Goal: Task Accomplishment & Management: Use online tool/utility

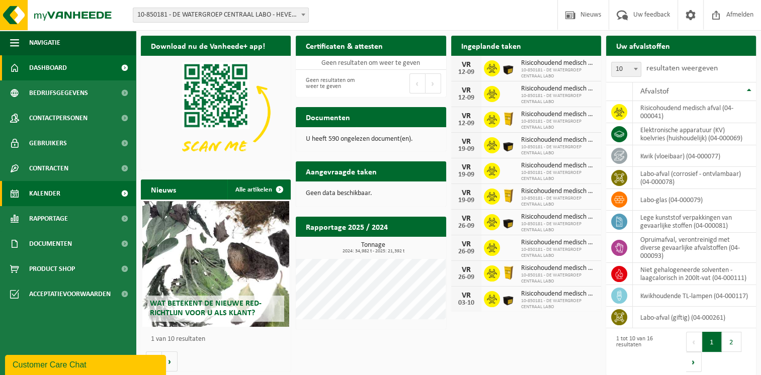
click at [50, 194] on span "Kalender" at bounding box center [44, 193] width 31 height 25
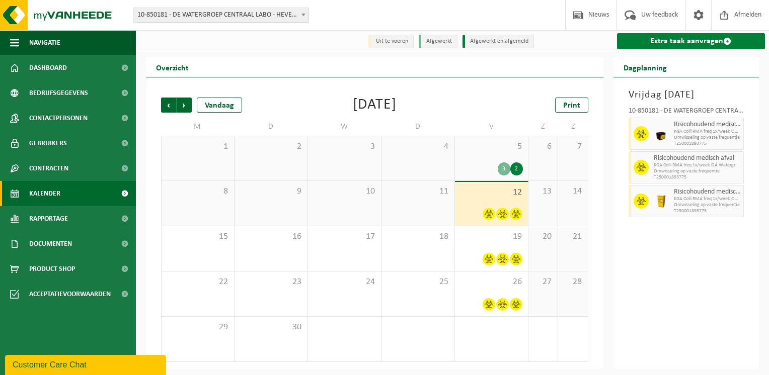
click at [643, 44] on link "Extra taak aanvragen" at bounding box center [691, 41] width 148 height 16
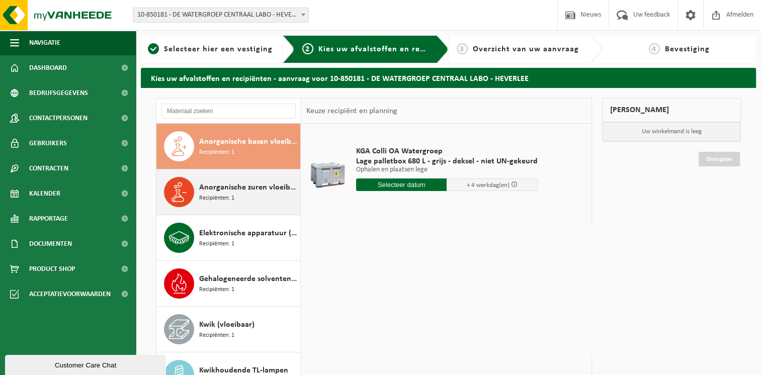
click at [237, 196] on div "Anorganische zuren vloeibaar in kleinverpakking Recipiënten: 1" at bounding box center [248, 192] width 99 height 30
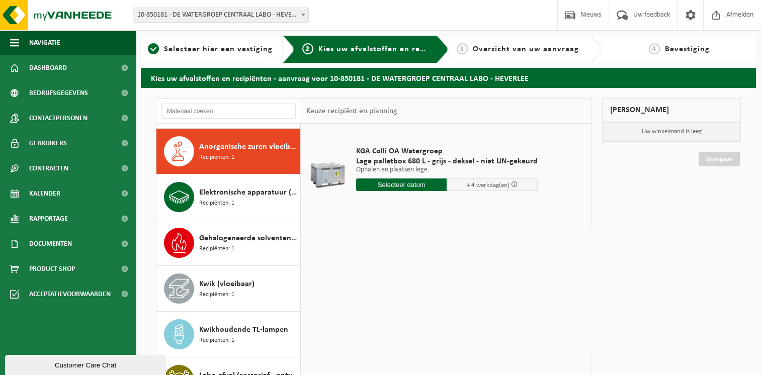
scroll to position [45, 0]
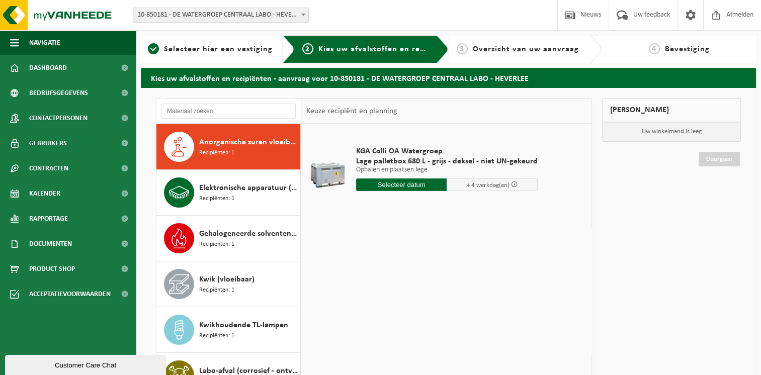
click at [400, 186] on input "text" at bounding box center [401, 185] width 91 height 13
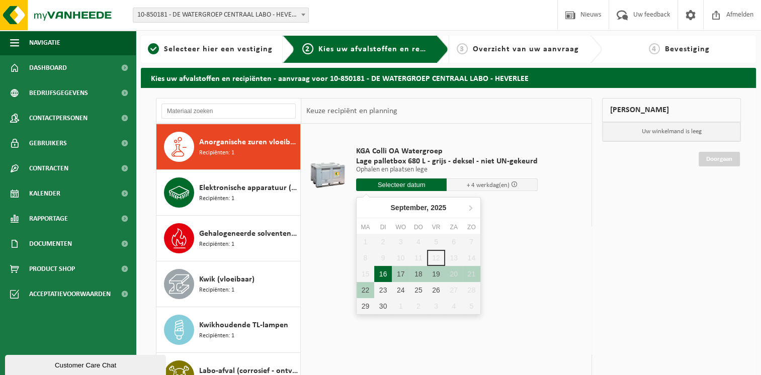
click at [385, 274] on div "16" at bounding box center [383, 274] width 18 height 16
type input "Van 2025-09-16"
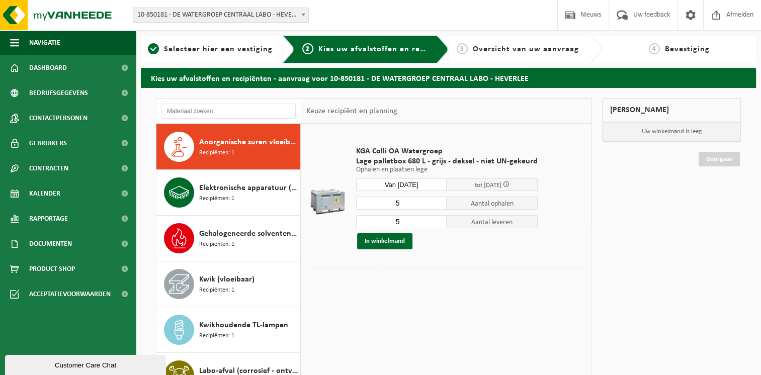
click at [413, 204] on input "5" at bounding box center [401, 203] width 91 height 13
type input "1"
click at [409, 218] on input "5" at bounding box center [401, 221] width 91 height 13
type input "1"
click at [388, 242] on button "In winkelmand" at bounding box center [384, 241] width 55 height 16
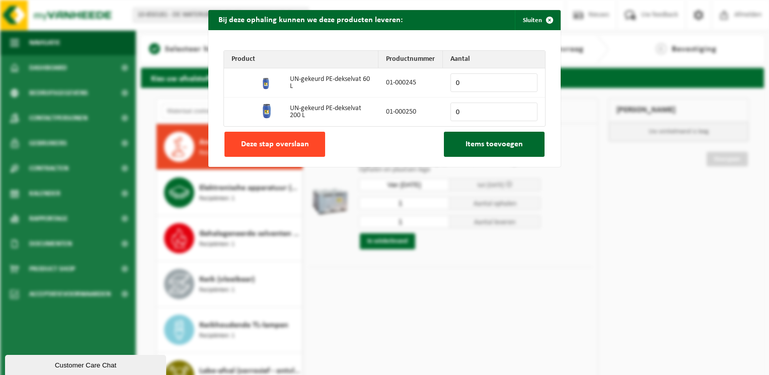
click at [291, 140] on span "Deze stap overslaan" at bounding box center [275, 144] width 68 height 8
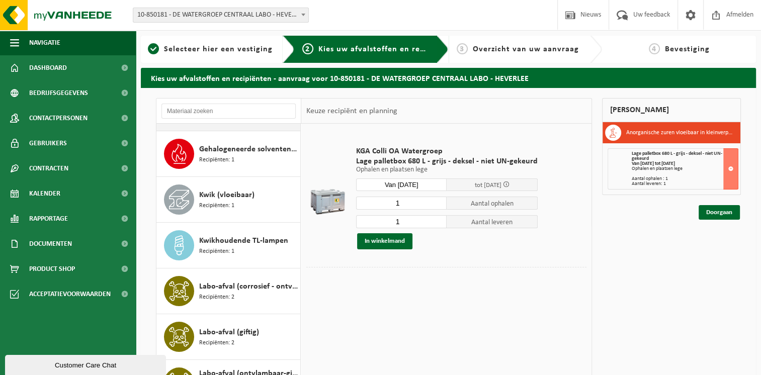
scroll to position [146, 0]
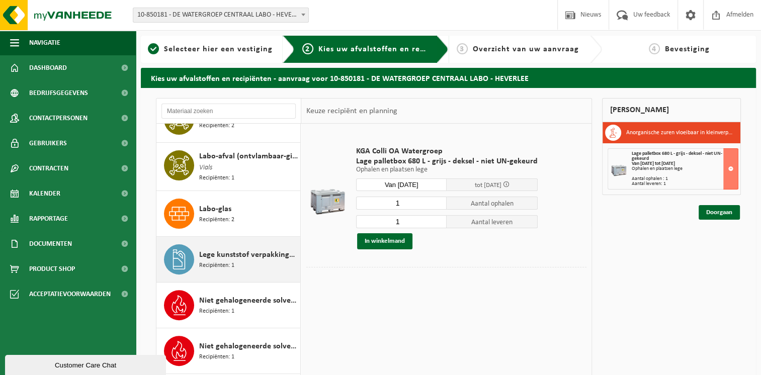
click at [220, 254] on span "Lege kunststof verpakkingen van gevaarlijke stoffen" at bounding box center [248, 255] width 99 height 12
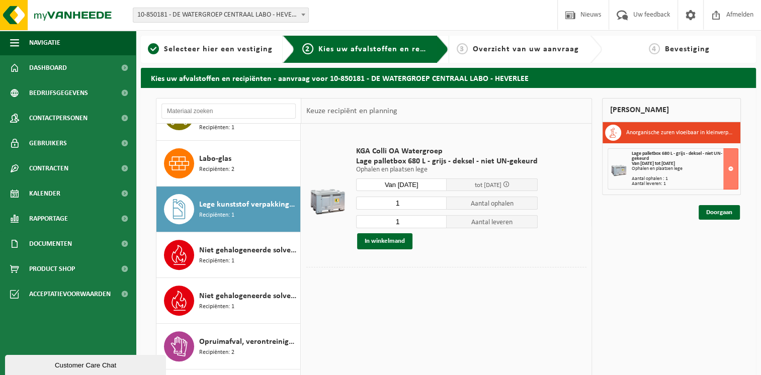
scroll to position [430, 0]
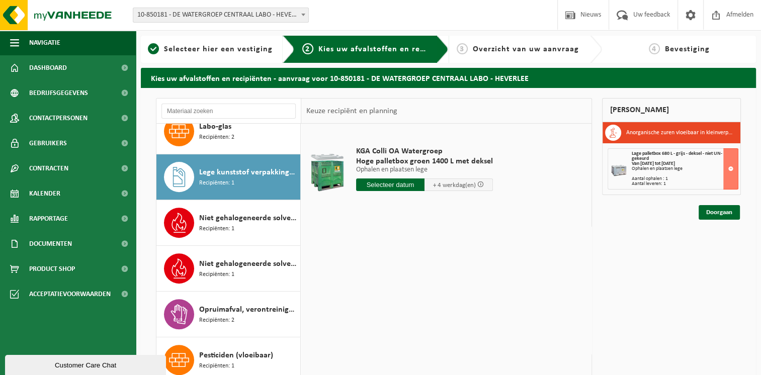
click at [385, 186] on input "text" at bounding box center [390, 185] width 68 height 13
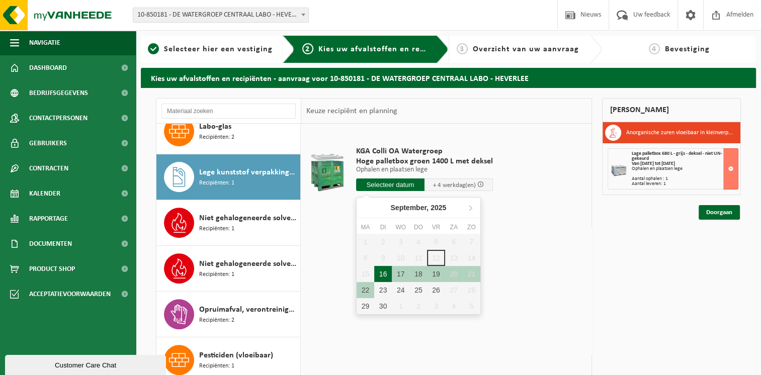
click at [383, 275] on div "16" at bounding box center [383, 274] width 18 height 16
type input "Van 2025-09-16"
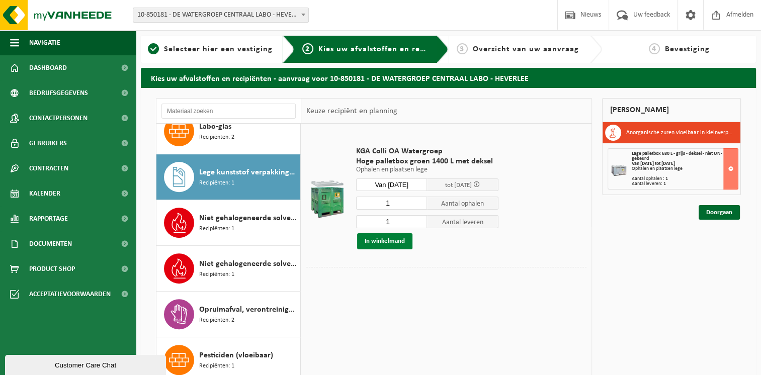
click at [384, 244] on button "In winkelmand" at bounding box center [384, 241] width 55 height 16
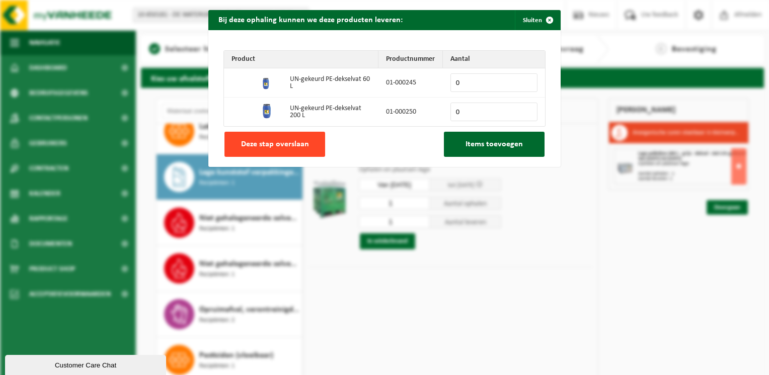
click at [286, 148] on span "Deze stap overslaan" at bounding box center [275, 144] width 68 height 8
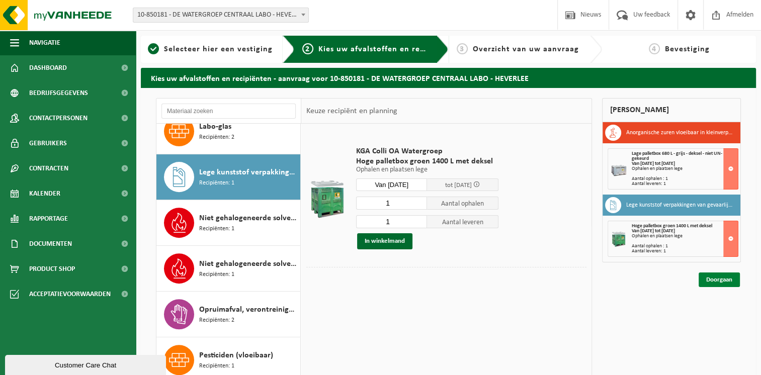
click at [720, 283] on link "Doorgaan" at bounding box center [719, 280] width 41 height 15
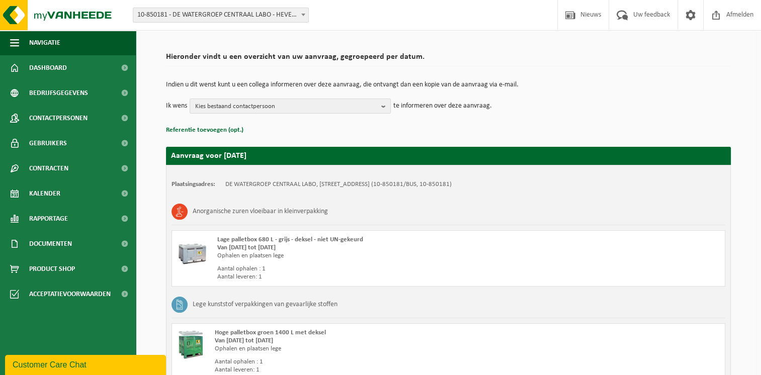
scroll to position [156, 0]
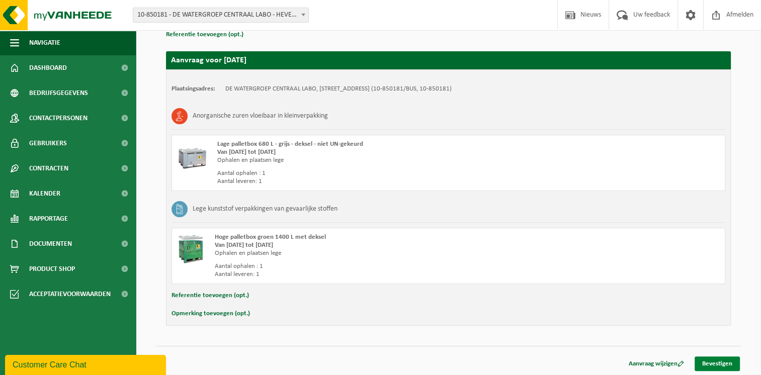
click at [729, 363] on link "Bevestigen" at bounding box center [717, 364] width 45 height 15
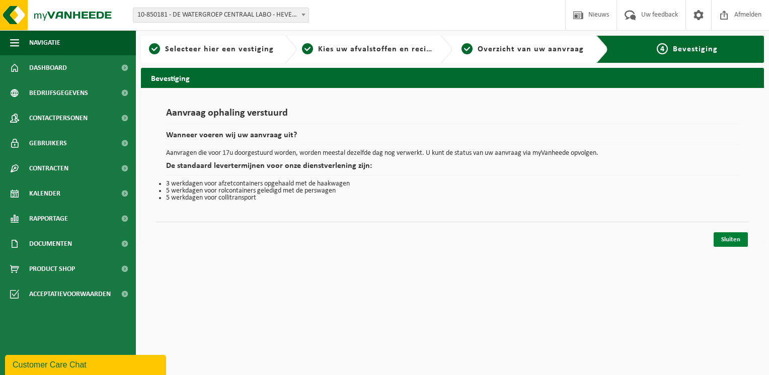
click at [730, 237] on link "Sluiten" at bounding box center [730, 239] width 34 height 15
